Goal: Contribute content: Add original content to the website for others to see

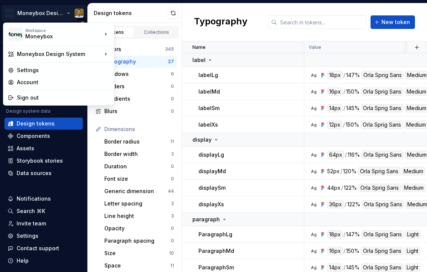
click at [59, 11] on html "Moneybox Design System Version Current draft Home Documentation Analytics Code …" at bounding box center [213, 136] width 427 height 272
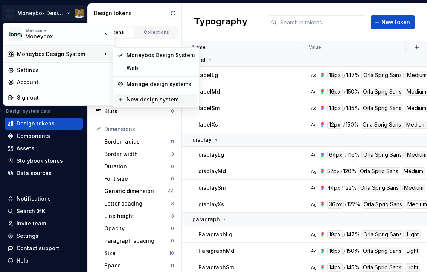
click at [172, 99] on div "New design system" at bounding box center [160, 100] width 68 height 8
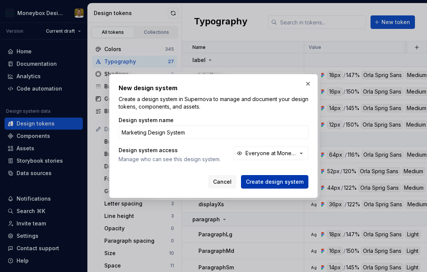
type input "Marketing Design System"
click at [278, 181] on span "Create design system" at bounding box center [275, 182] width 58 height 8
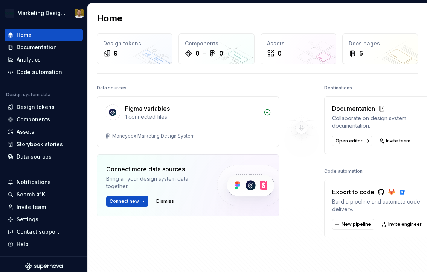
click at [166, 20] on div "Home" at bounding box center [257, 18] width 321 height 12
click at [53, 116] on div "Components" at bounding box center [44, 120] width 72 height 8
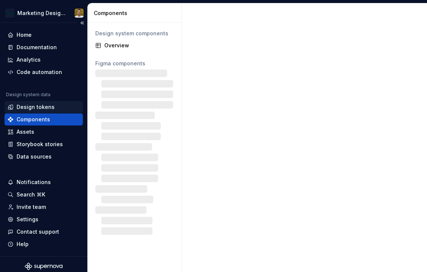
click at [54, 111] on div "Design tokens" at bounding box center [44, 107] width 72 height 8
click at [28, 109] on div "Design tokens" at bounding box center [36, 107] width 38 height 8
click at [67, 106] on div "Design tokens" at bounding box center [44, 107] width 72 height 8
click at [56, 110] on div "Design tokens" at bounding box center [44, 107] width 72 height 8
click at [60, 9] on html "Marketing Design System Home Documentation Analytics Code automation Design sys…" at bounding box center [213, 136] width 427 height 272
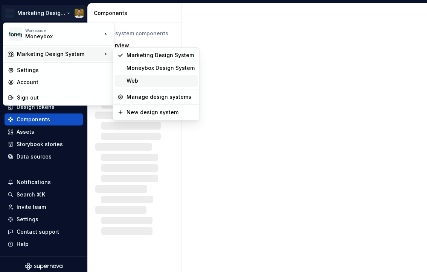
click at [141, 83] on div "Web" at bounding box center [160, 81] width 68 height 8
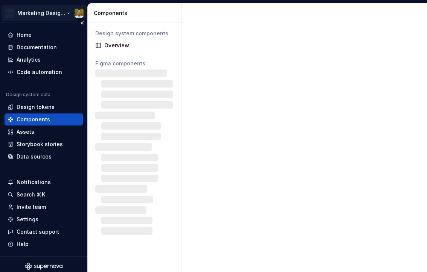
click at [56, 13] on html "Marketing Design System Home Documentation Analytics Code automation Design sys…" at bounding box center [213, 136] width 427 height 272
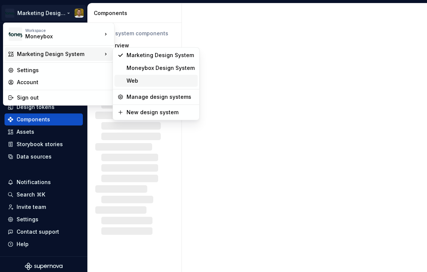
click at [141, 81] on div "Web" at bounding box center [160, 81] width 68 height 8
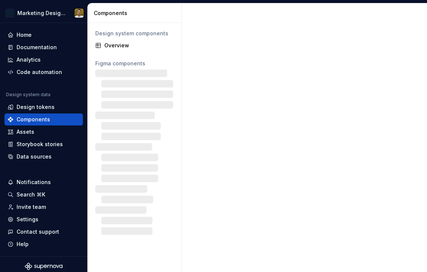
click at [163, 52] on div "Design system components Overview Figma components" at bounding box center [135, 147] width 94 height 249
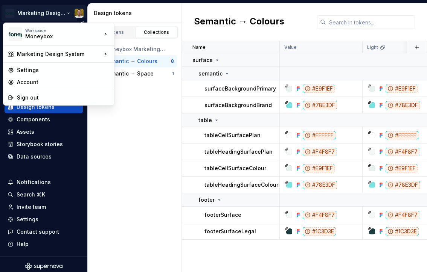
click at [55, 12] on html "Marketing Design System Home Documentation Analytics Code automation Design sys…" at bounding box center [213, 136] width 427 height 272
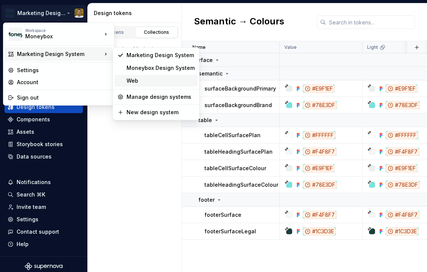
click at [130, 78] on div "Web" at bounding box center [160, 81] width 68 height 8
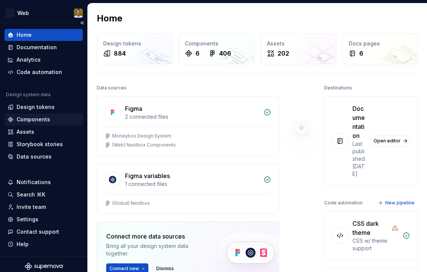
click at [47, 121] on div "Components" at bounding box center [33, 120] width 33 height 8
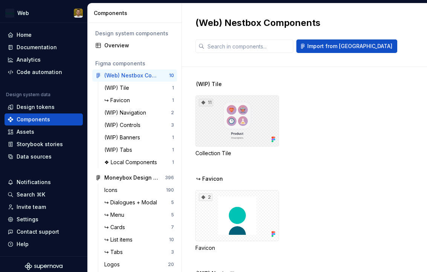
click at [265, 111] on div "11" at bounding box center [237, 121] width 84 height 51
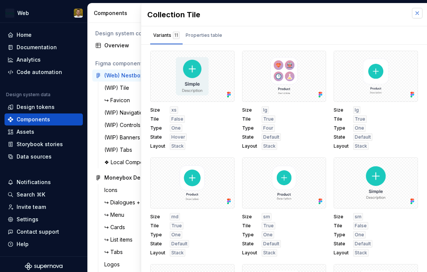
click at [416, 12] on button "button" at bounding box center [417, 13] width 11 height 11
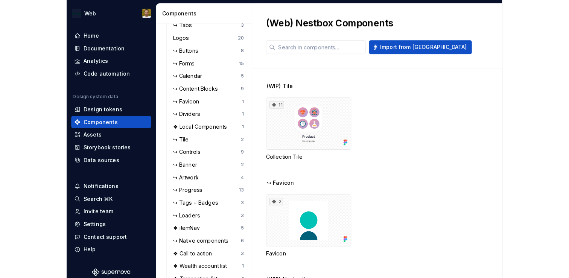
scroll to position [230, 0]
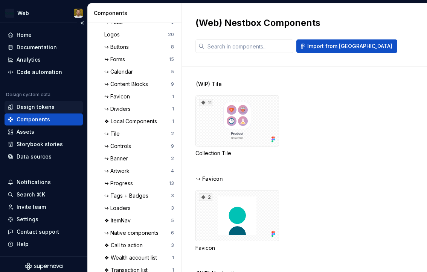
click at [50, 108] on div "Design tokens" at bounding box center [36, 107] width 38 height 8
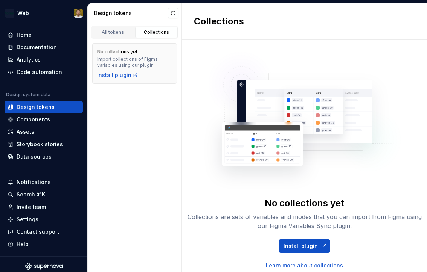
click at [307, 49] on img at bounding box center [304, 118] width 201 height 151
click at [38, 119] on div "Components" at bounding box center [33, 120] width 33 height 8
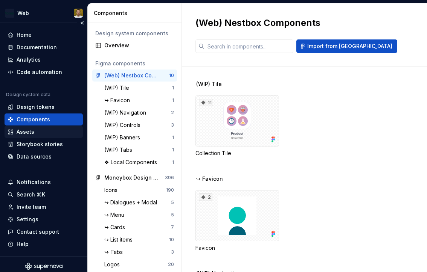
click at [41, 132] on div "Assets" at bounding box center [44, 132] width 72 height 8
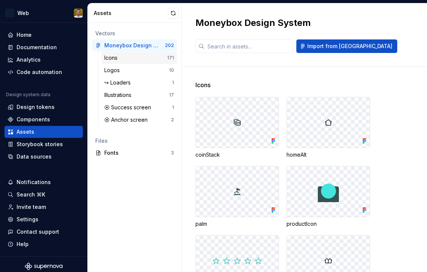
click at [151, 60] on div "Icons" at bounding box center [135, 58] width 63 height 8
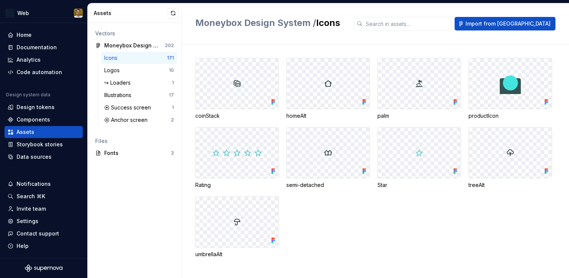
click at [361, 37] on div "Moneybox Design System / Icons Import from Figma" at bounding box center [375, 23] width 387 height 41
